Goal: Information Seeking & Learning: Learn about a topic

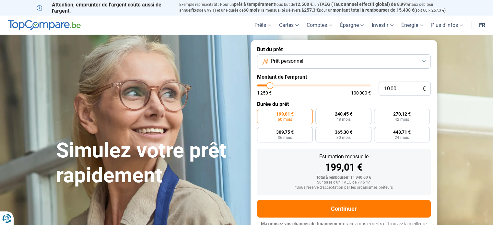
type input "12 750"
type input "12750"
type input "19 000"
type input "19000"
type input "27 750"
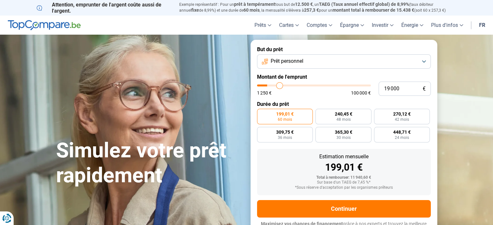
type input "27750"
type input "31 500"
type input "31500"
type input "35 000"
type input "35000"
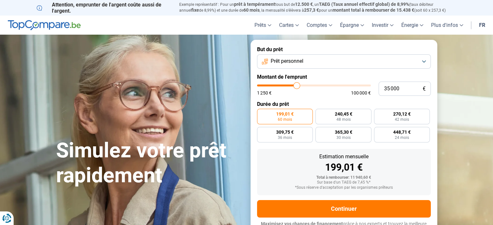
type input "37 750"
type input "37750"
type input "38 750"
type input "38750"
type input "39 500"
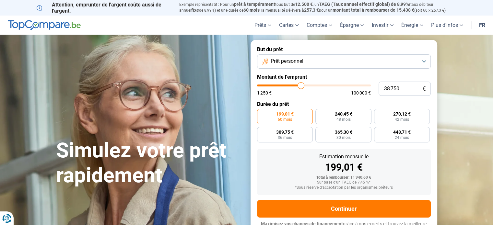
type input "39500"
type input "39 750"
type input "39750"
type input "40 250"
type input "40250"
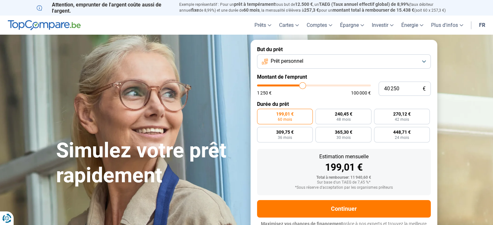
type input "40 500"
type input "40500"
type input "40 250"
type input "40250"
type input "39 500"
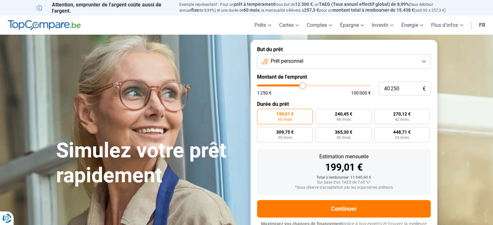
type input "39500"
type input "38 500"
type input "38500"
type input "37 500"
type input "37500"
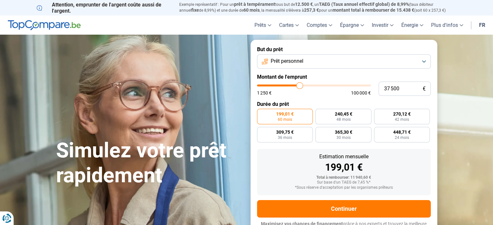
type input "36 500"
type input "36500"
type input "34 500"
type input "34500"
type input "33 500"
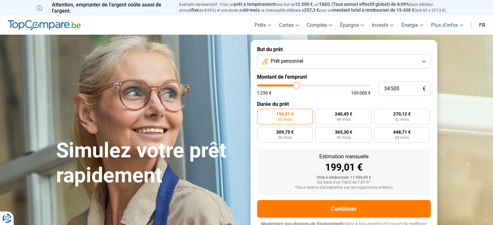
type input "33500"
type input "31 750"
type input "31750"
type input "31 000"
type input "31000"
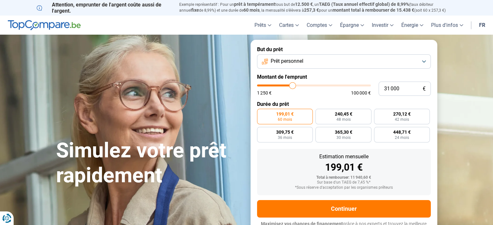
type input "29 500"
type input "29500"
type input "29 000"
type input "29000"
type input "28 250"
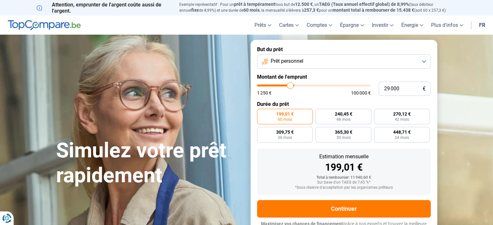
type input "28250"
type input "28 000"
type input "28000"
type input "27 750"
type input "27750"
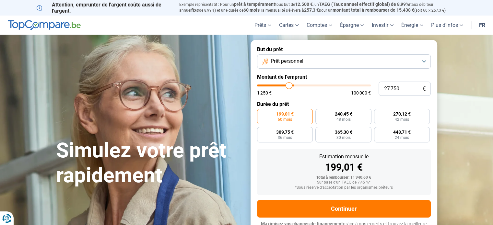
type input "27 250"
type input "27250"
type input "27 000"
type input "27000"
type input "26 750"
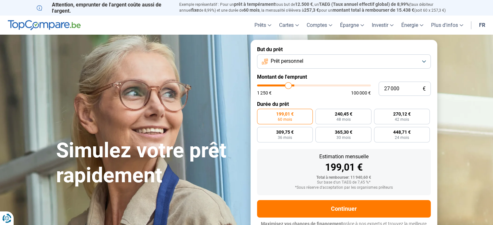
type input "26750"
type input "26 500"
type input "26500"
type input "26 250"
type input "26250"
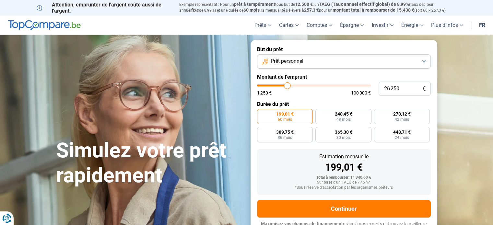
type input "26 000"
type input "26000"
type input "25 750"
type input "25750"
type input "25 500"
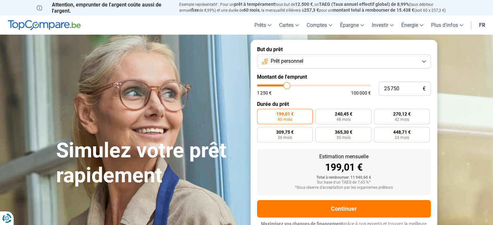
type input "25500"
type input "25 250"
type input "25250"
type input "25 000"
type input "25000"
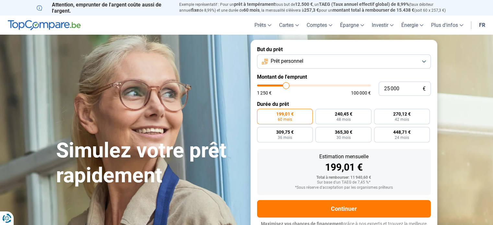
type input "24 500"
type input "24500"
type input "24 250"
type input "24250"
type input "23 750"
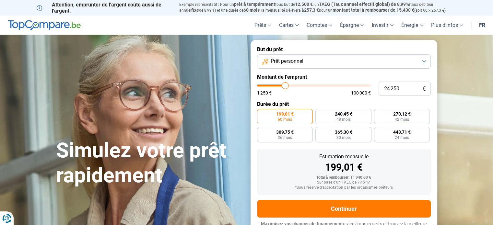
type input "23750"
type input "23 500"
type input "23500"
type input "23 250"
type input "23250"
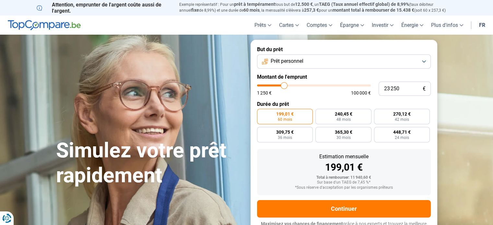
type input "22 750"
type input "22750"
type input "22 500"
type input "22500"
type input "22 000"
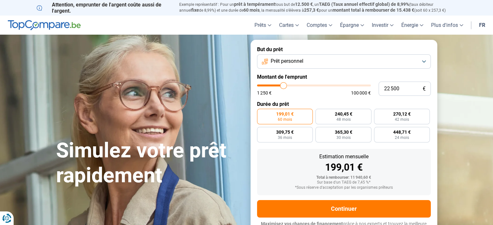
type input "22000"
type input "21 750"
type input "21750"
type input "21 500"
type input "21500"
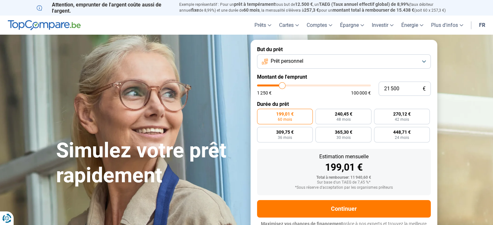
type input "21 250"
type input "21250"
type input "21 000"
type input "21000"
type input "20 750"
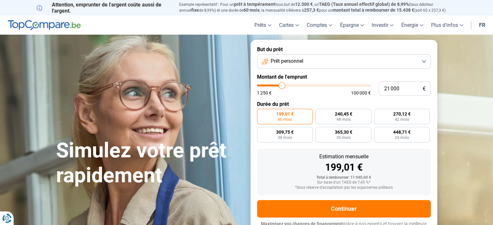
type input "20750"
type input "20 500"
type input "20500"
type input "20 250"
type input "20250"
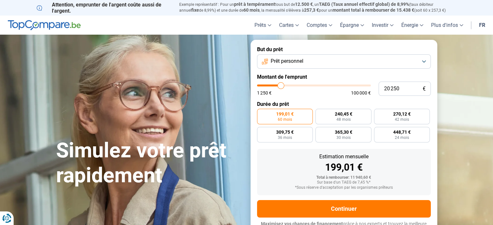
type input "20 000"
type input "20000"
type input "19 750"
type input "19750"
type input "20 000"
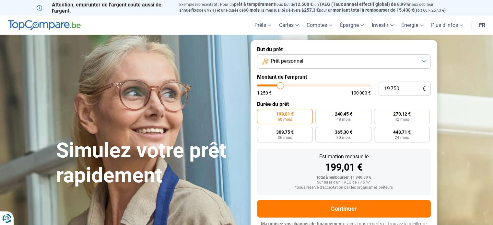
type input "20000"
type input "20 250"
type input "20250"
type input "20 500"
type input "20500"
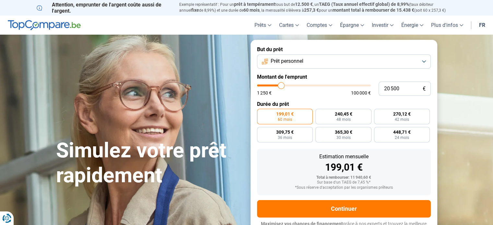
type input "20 250"
type input "20250"
type input "20 000"
type input "20000"
type input "19 750"
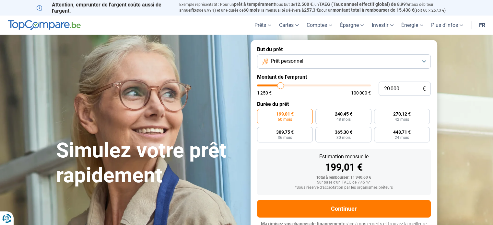
type input "19750"
type input "19 500"
type input "19500"
type input "19 250"
type input "19250"
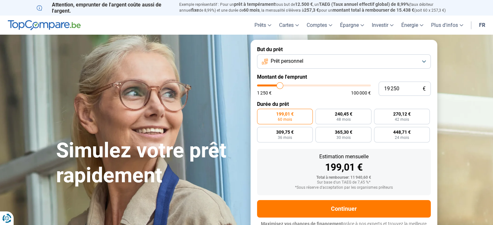
type input "19 000"
type input "19000"
type input "18 750"
type input "18750"
type input "18 500"
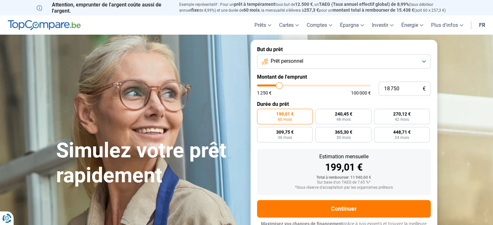
type input "18500"
type input "18 250"
type input "18250"
type input "18 000"
type input "18000"
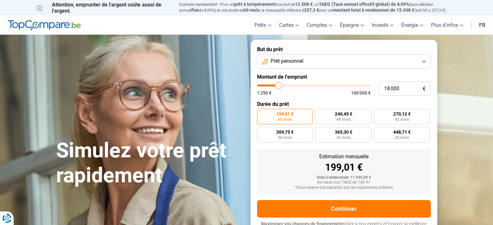
type input "17 750"
type input "17750"
type input "17 250"
type input "17250"
type input "16 750"
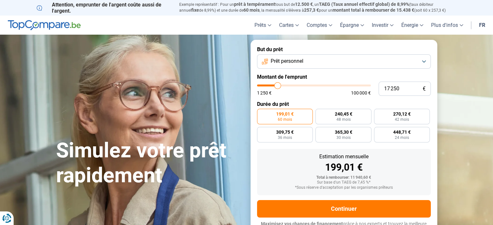
type input "16750"
type input "17 000"
type input "17000"
type input "16 750"
type input "16750"
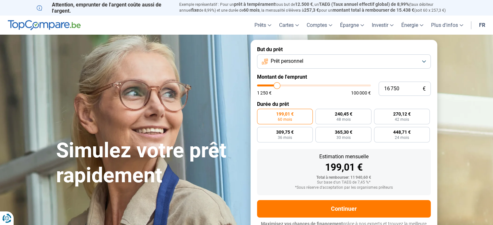
type input "16 500"
type input "16500"
type input "16 250"
type input "16250"
type input "16 000"
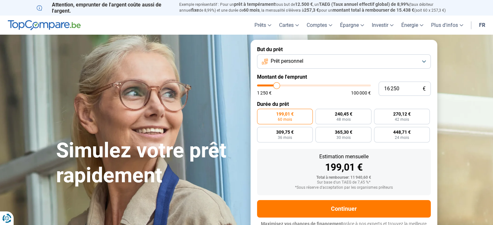
type input "16000"
type input "15 750"
type input "15750"
type input "15 500"
type input "15500"
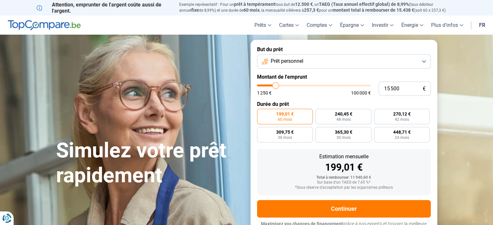
type input "15 250"
type input "15250"
type input "15 000"
type input "15000"
type input "14 750"
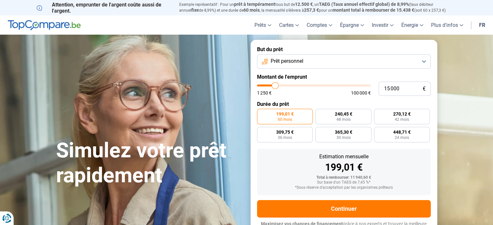
type input "14750"
type input "15 000"
type input "15000"
type input "15 250"
type input "15250"
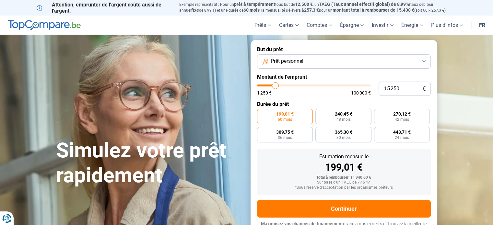
type input "15 000"
type input "15000"
type input "15 250"
drag, startPoint x: 270, startPoint y: 84, endPoint x: 276, endPoint y: 86, distance: 6.3
type input "15250"
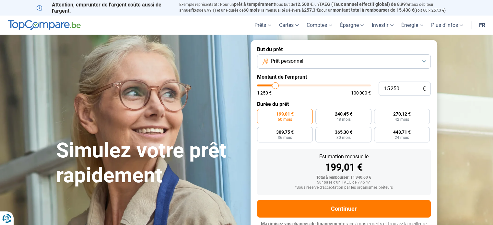
click at [276, 86] on input "range" at bounding box center [314, 86] width 114 height 2
radio input "false"
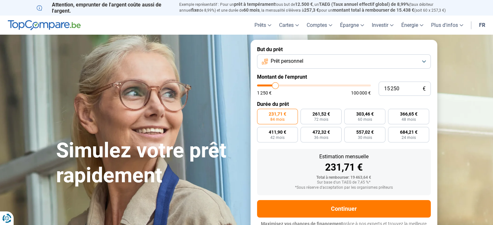
scroll to position [9, 0]
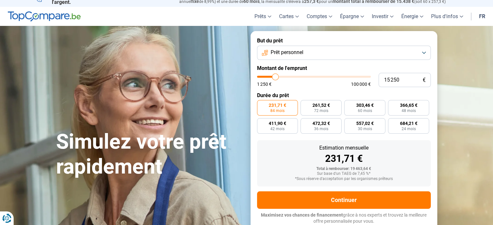
click at [276, 86] on div "1 250 € 100 000 €" at bounding box center [314, 84] width 114 height 5
type input "14 250"
type input "14250"
type input "14 000"
type input "14000"
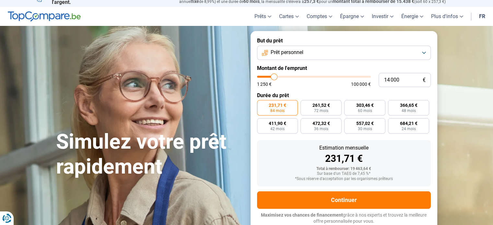
type input "13 750"
type input "13750"
type input "13 500"
type input "13500"
type input "13 250"
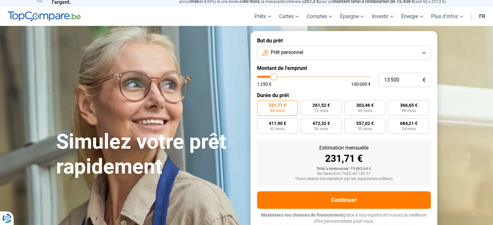
type input "13250"
type input "13 000"
type input "13000"
type input "13 250"
type input "13250"
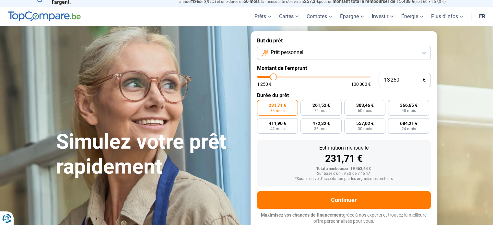
type input "13 500"
type input "13500"
type input "13 750"
type input "13750"
type input "14 000"
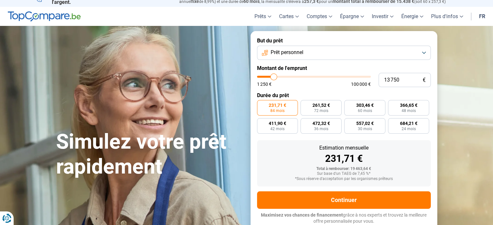
type input "14000"
type input "14 250"
type input "14250"
type input "14 500"
type input "14500"
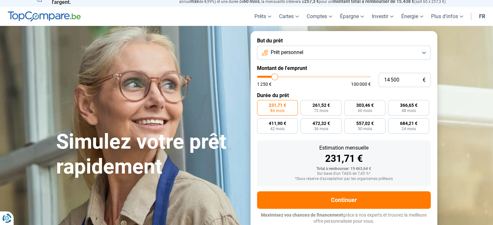
type input "14 250"
type input "14250"
type input "14 000"
type input "14000"
type input "13 750"
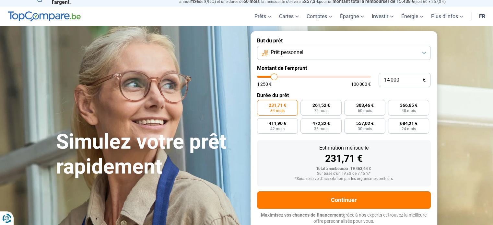
type input "13750"
type input "14 000"
type input "14000"
type input "14 250"
type input "14250"
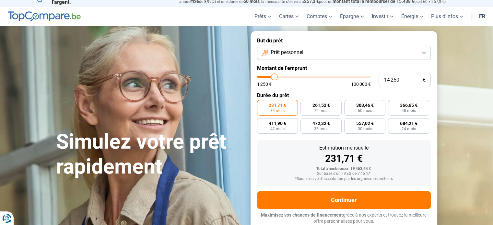
type input "14 500"
drag, startPoint x: 275, startPoint y: 79, endPoint x: 276, endPoint y: 76, distance: 3.3
click at [276, 76] on input "range" at bounding box center [314, 77] width 114 height 2
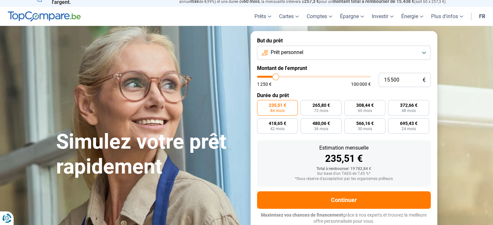
click at [276, 76] on input "range" at bounding box center [314, 77] width 114 height 2
click at [274, 76] on input "range" at bounding box center [314, 77] width 114 height 2
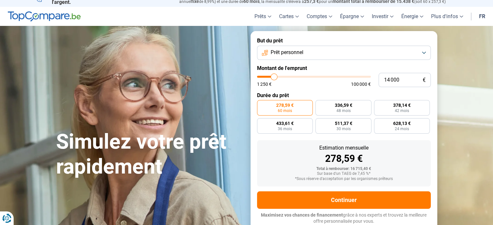
click at [426, 50] on button "Prêt personnel" at bounding box center [344, 53] width 174 height 14
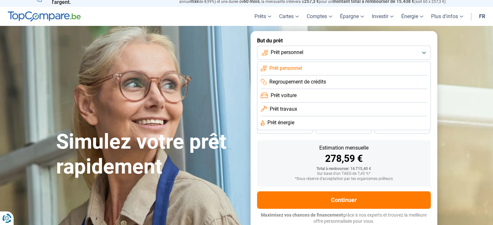
click at [296, 94] on span "Prêt voiture" at bounding box center [284, 95] width 26 height 7
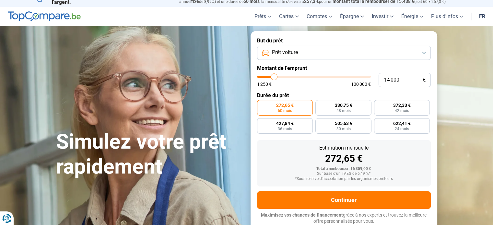
click at [404, 55] on button "Prêt voiture" at bounding box center [344, 53] width 174 height 14
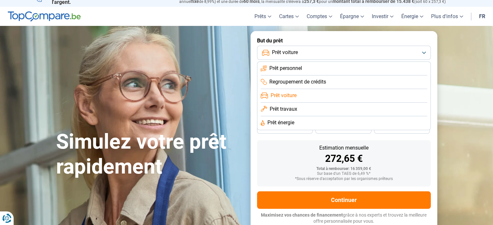
click at [289, 66] on span "Prêt personnel" at bounding box center [285, 68] width 33 height 7
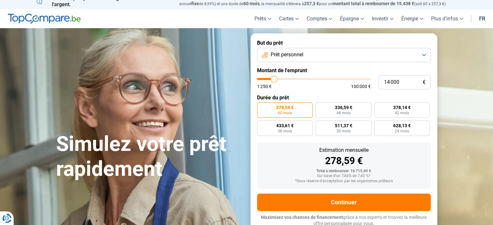
scroll to position [9, 0]
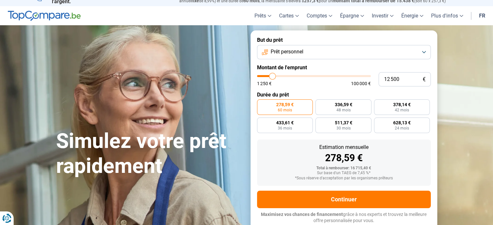
click at [272, 76] on input "range" at bounding box center [314, 76] width 114 height 2
